Goal: Transaction & Acquisition: Book appointment/travel/reservation

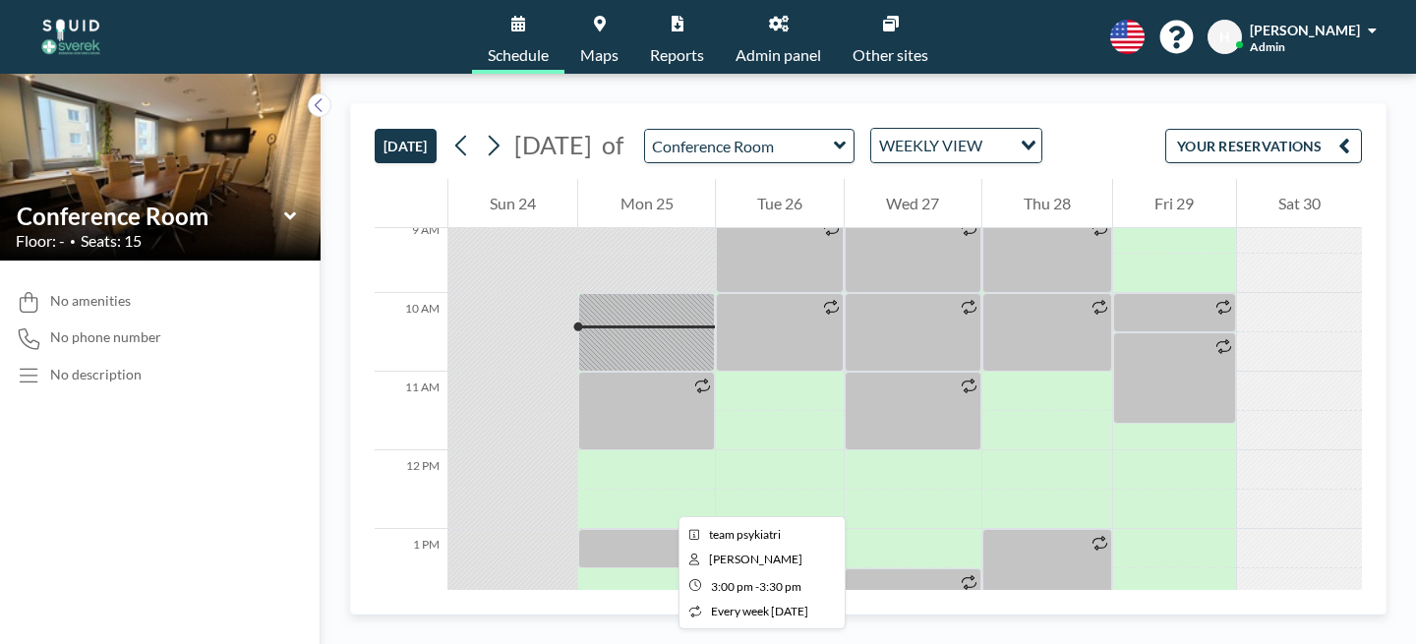
scroll to position [725, 0]
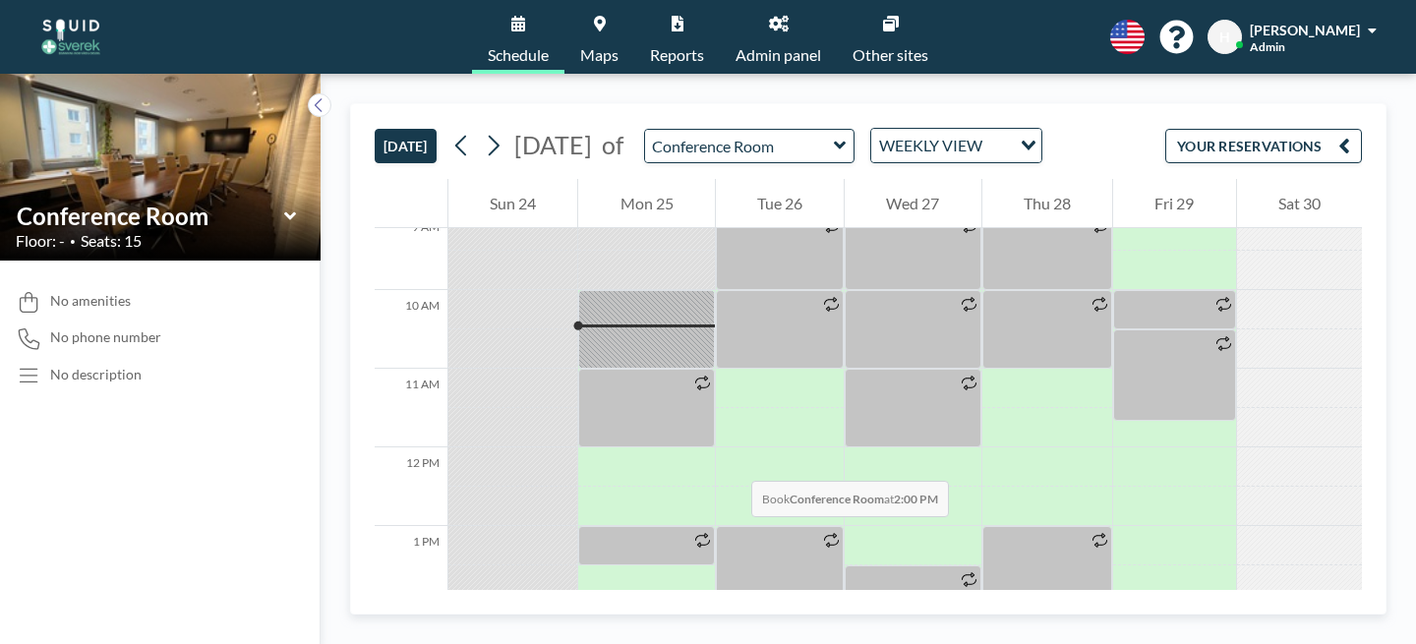
click at [591, 605] on div at bounding box center [646, 624] width 136 height 39
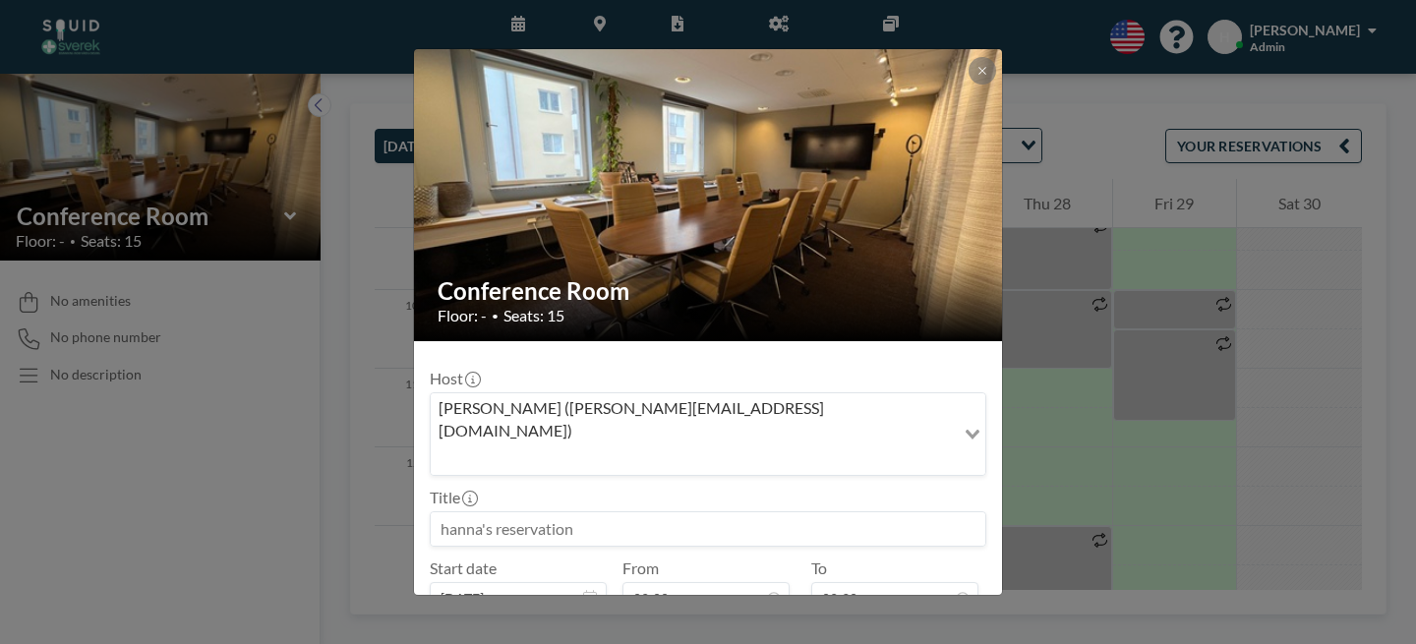
scroll to position [408, 0]
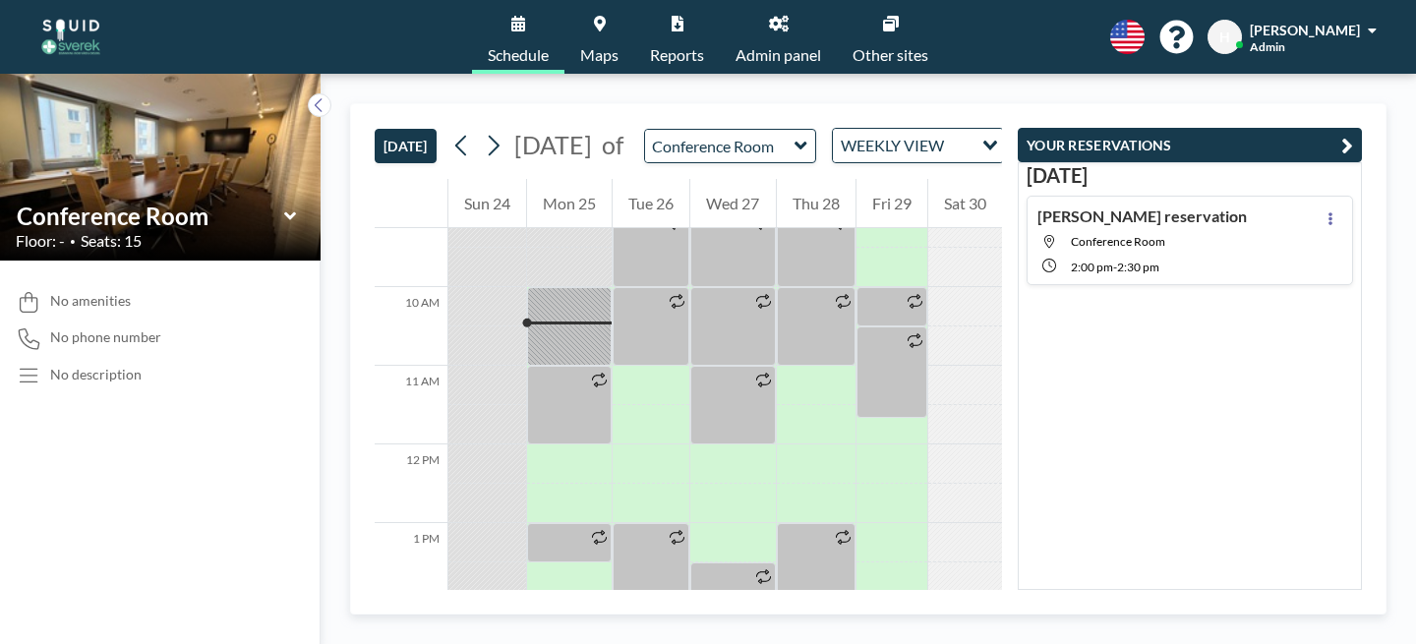
scroll to position [729, 0]
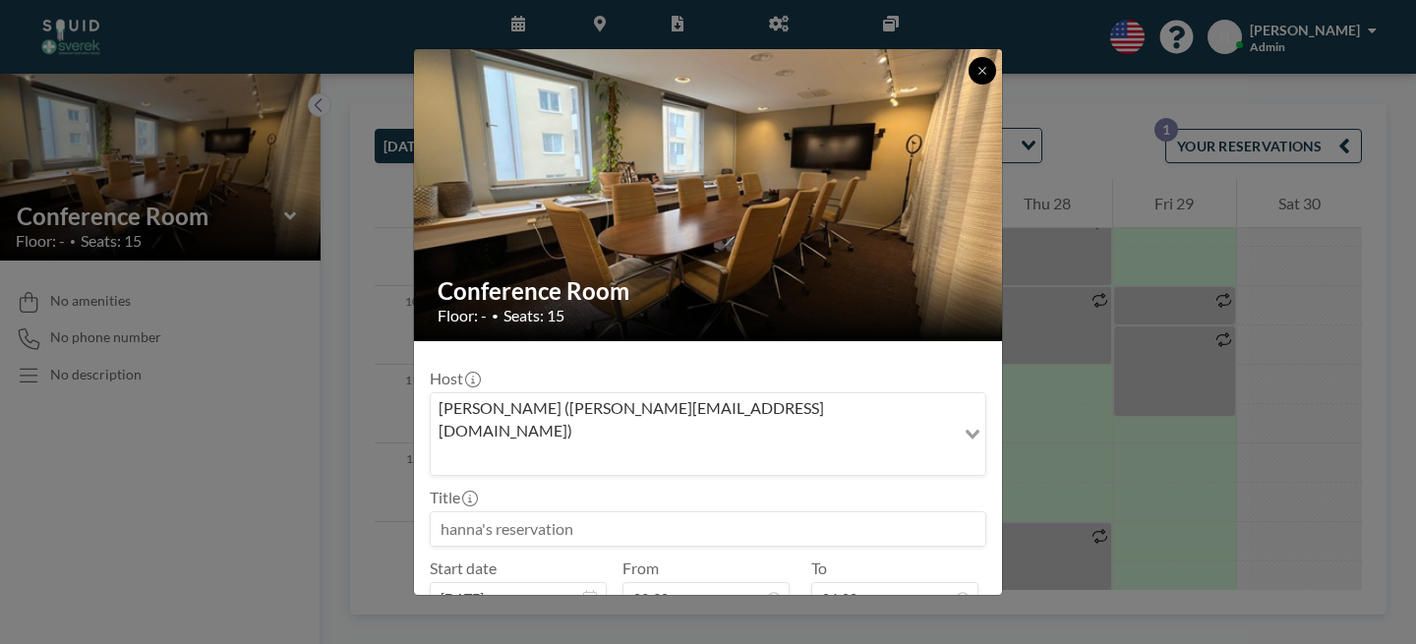
click at [977, 77] on icon at bounding box center [983, 71] width 12 height 12
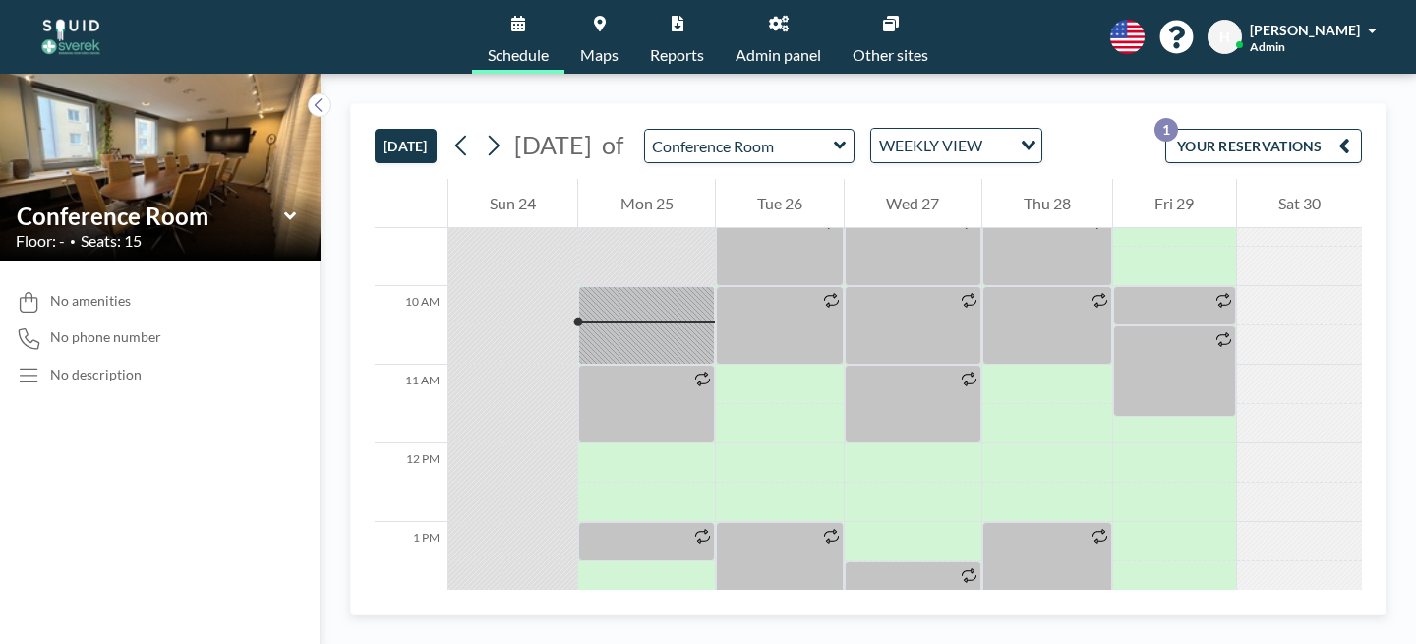
drag, startPoint x: 556, startPoint y: 468, endPoint x: 559, endPoint y: 531, distance: 63.0
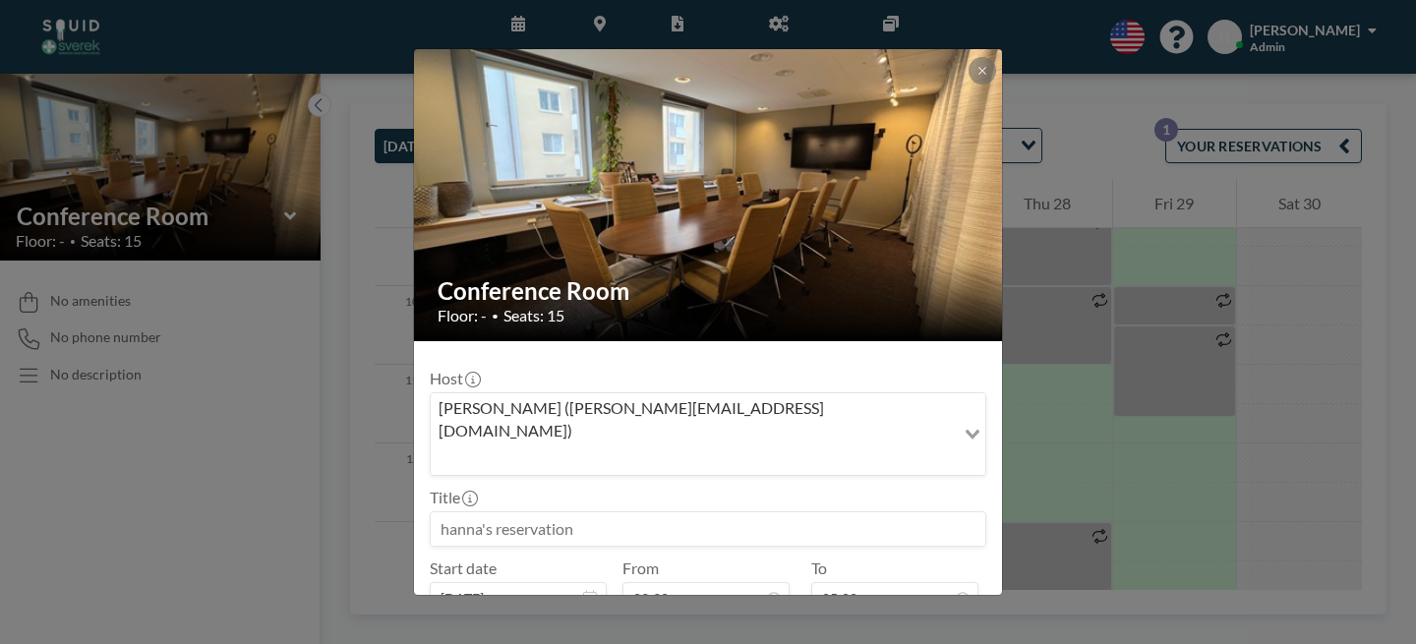
scroll to position [439, 0]
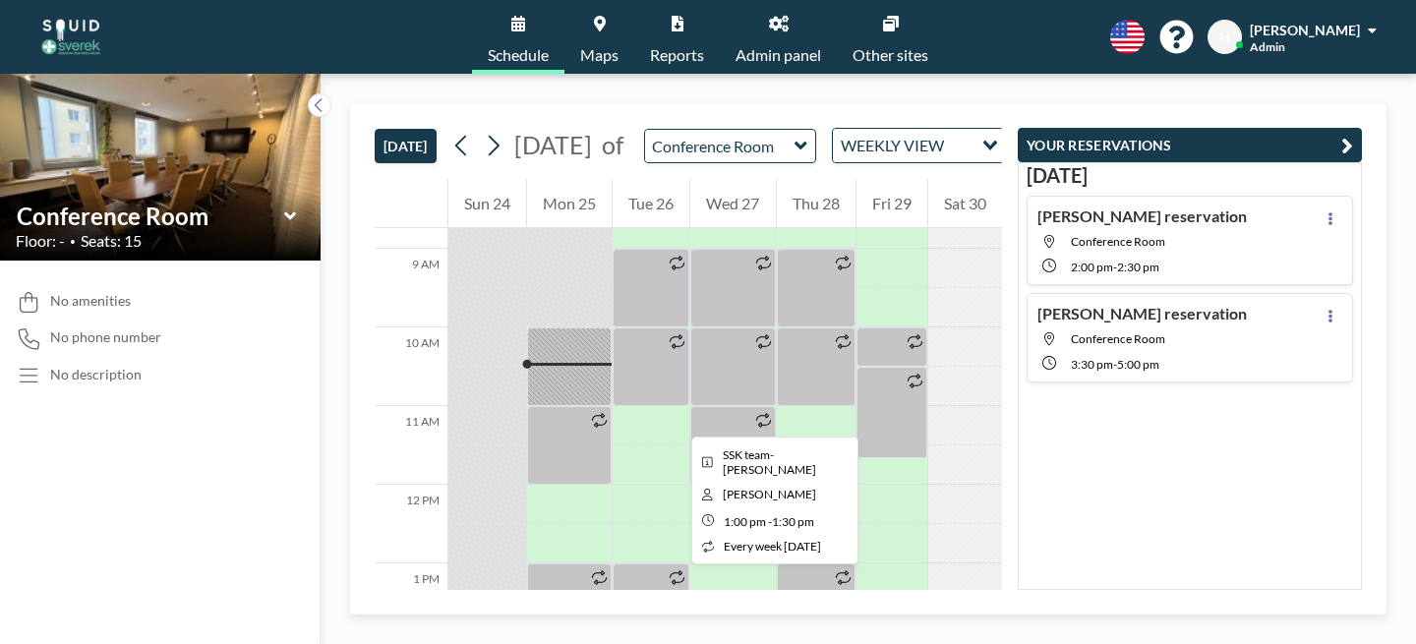
scroll to position [608, 0]
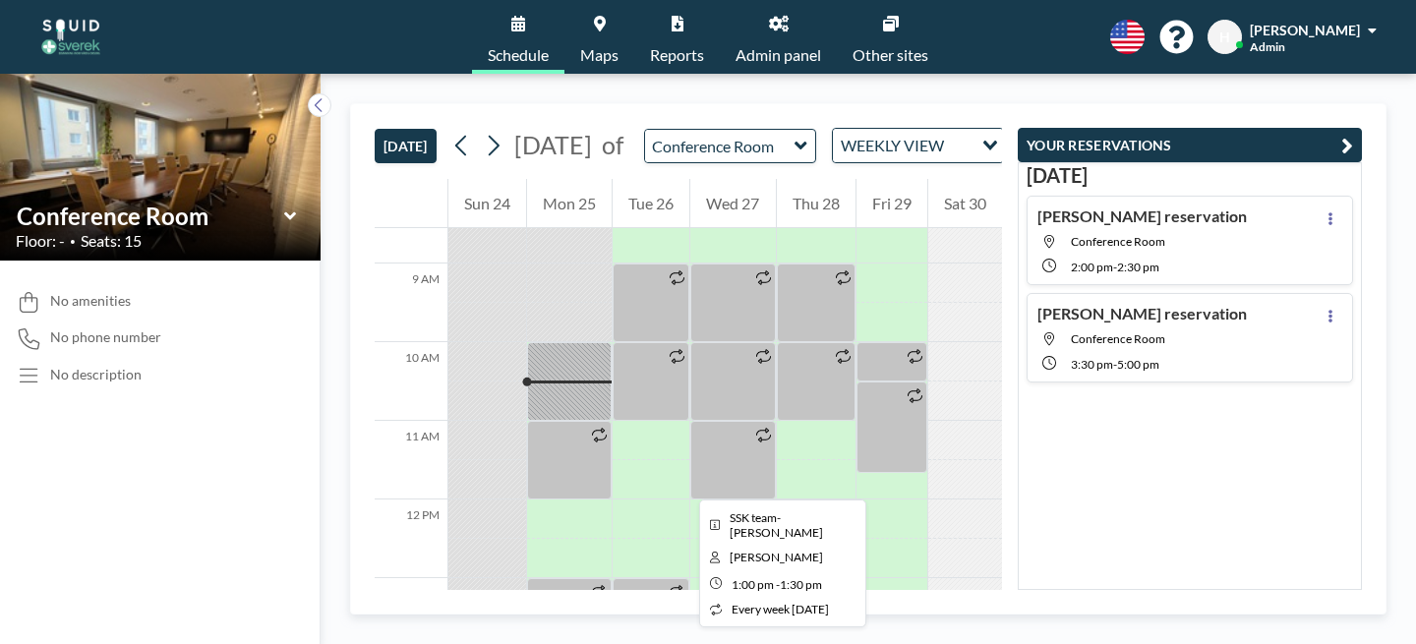
scroll to position [693, 0]
